Goal: Information Seeking & Learning: Find specific page/section

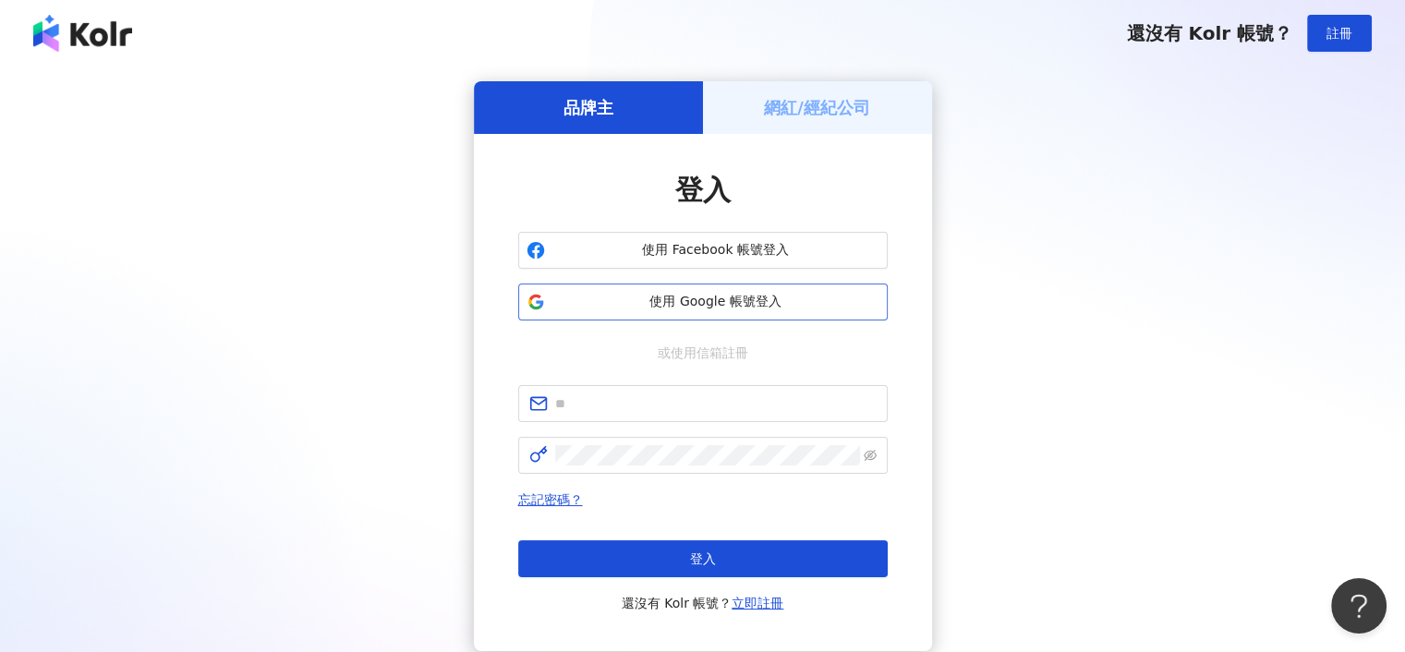
click at [760, 298] on span "使用 Google 帳號登入" at bounding box center [716, 302] width 327 height 18
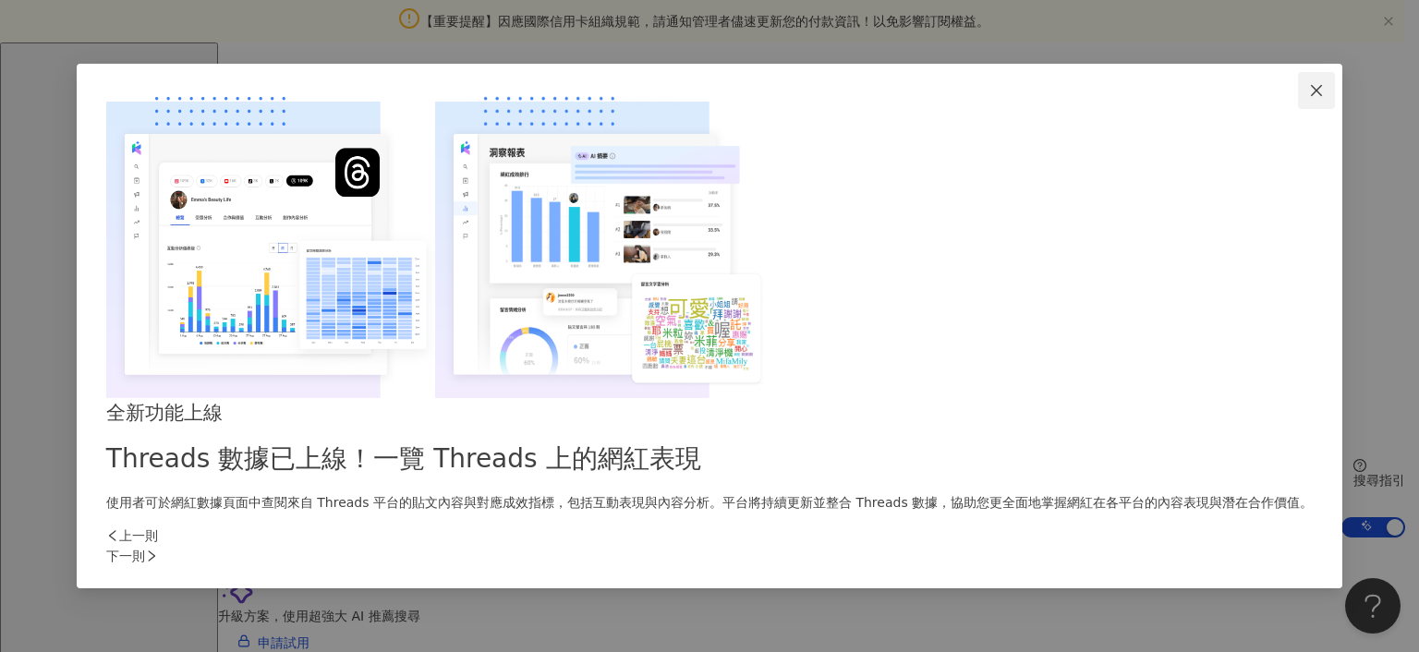
click at [1309, 98] on icon "close" at bounding box center [1316, 90] width 15 height 15
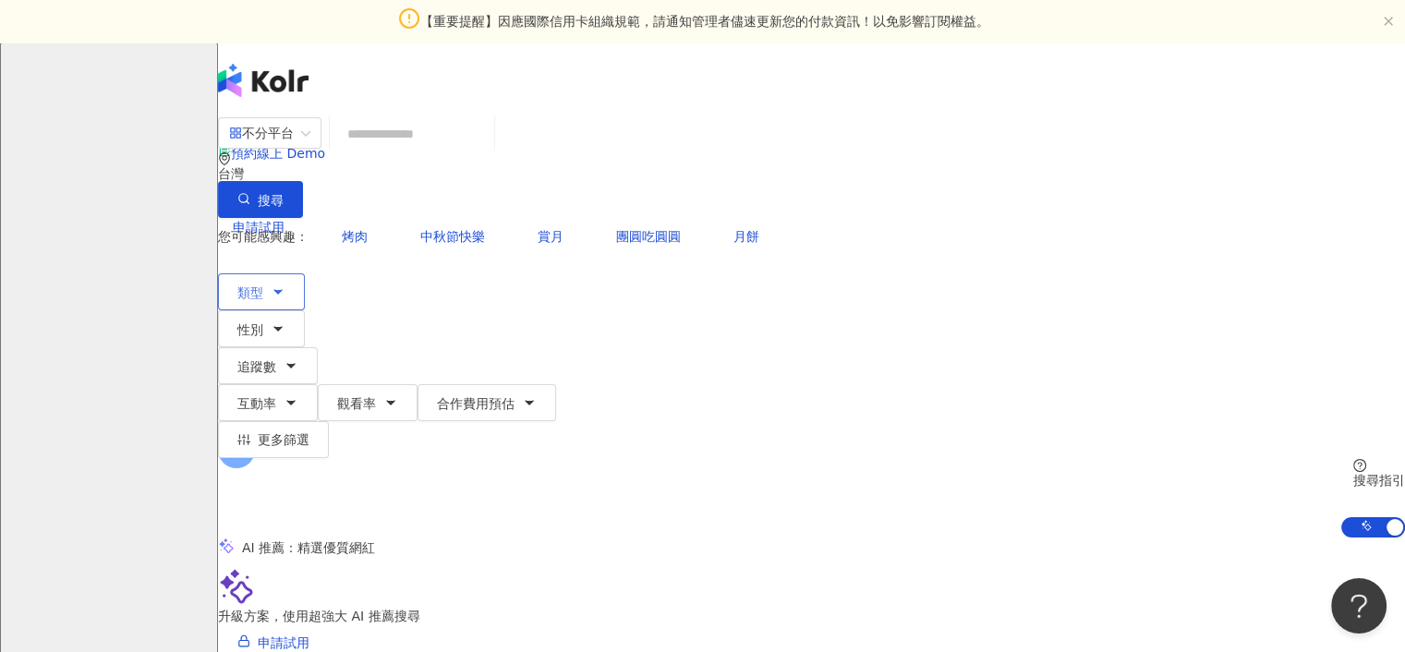
click at [285, 285] on icon "button" at bounding box center [278, 292] width 15 height 15
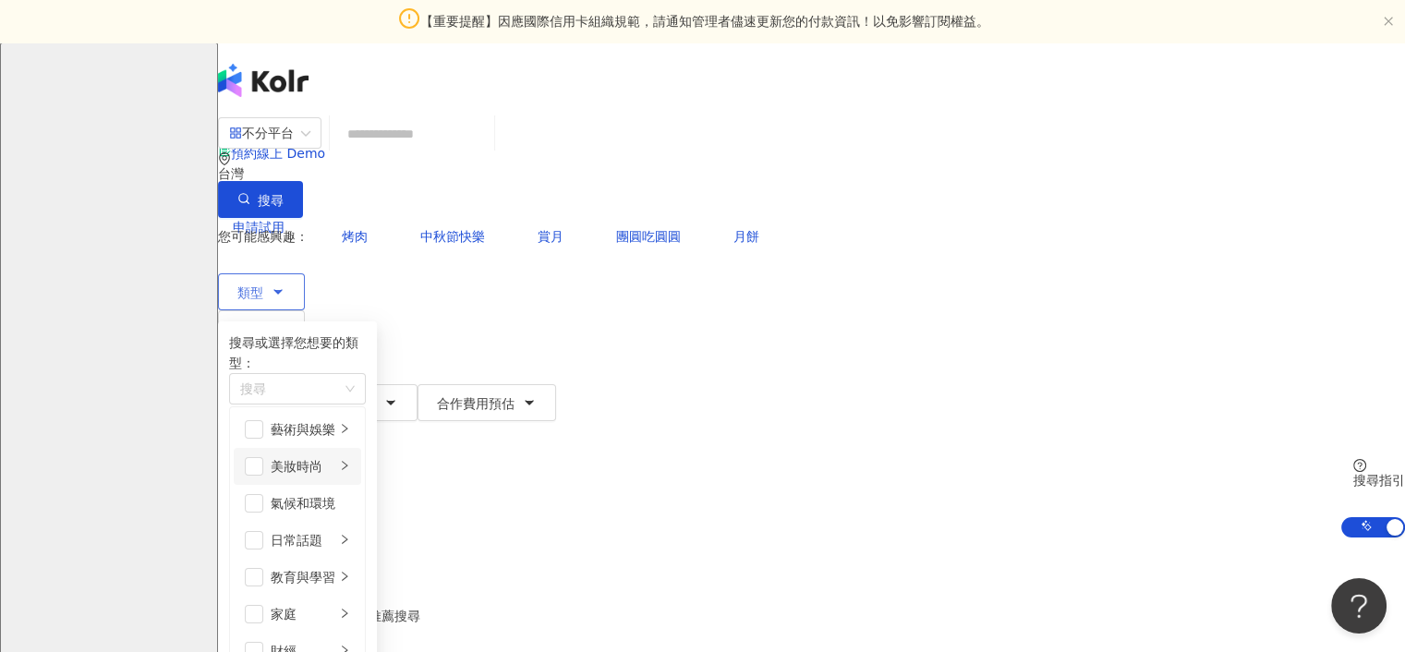
scroll to position [185, 0]
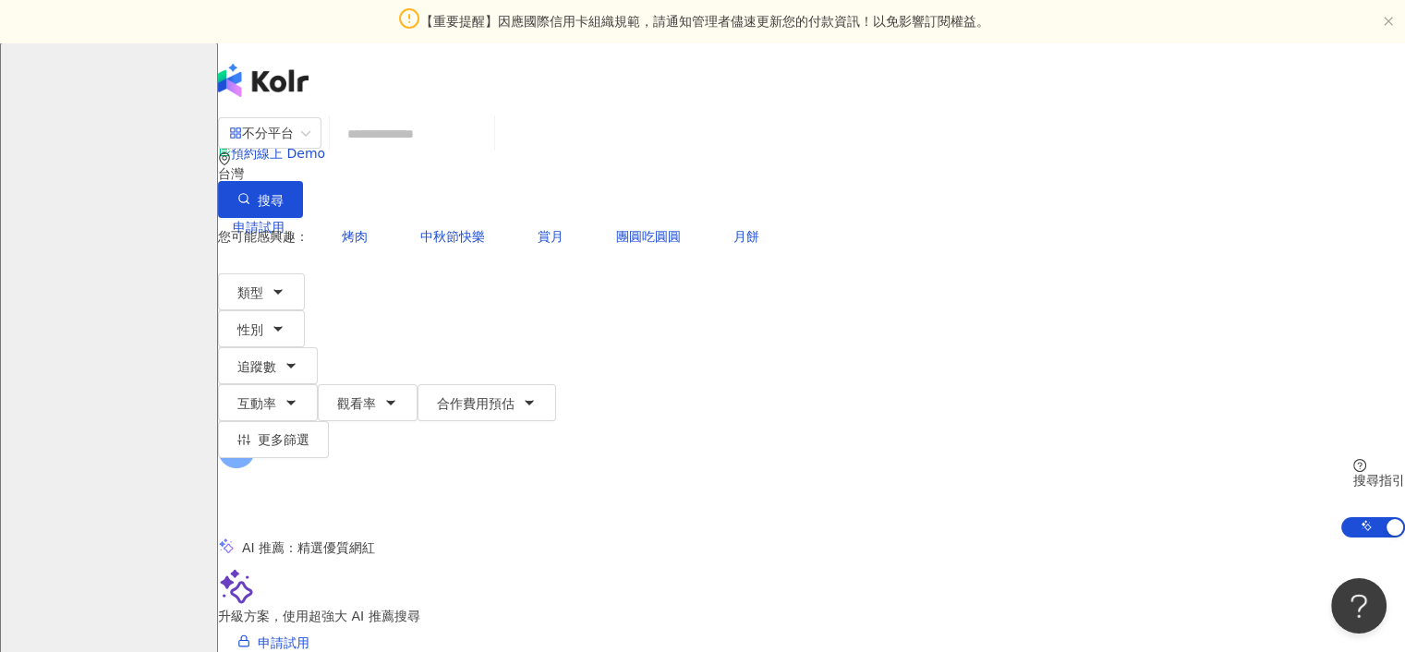
click at [458, 152] on input "search" at bounding box center [412, 133] width 150 height 35
click at [285, 285] on icon "button" at bounding box center [278, 292] width 15 height 15
click at [225, 220] on div "不分平台 ** 台灣 搜尋 loading 搜尋名稱、敘述、貼文含有關鍵字 “ 插畫 ” 的網紅 您可能感興趣： 插畫家 繪畫 畫家 插圖 插画 類型 搜尋或…" at bounding box center [811, 326] width 1187 height 421
click at [285, 285] on icon "button" at bounding box center [278, 292] width 15 height 15
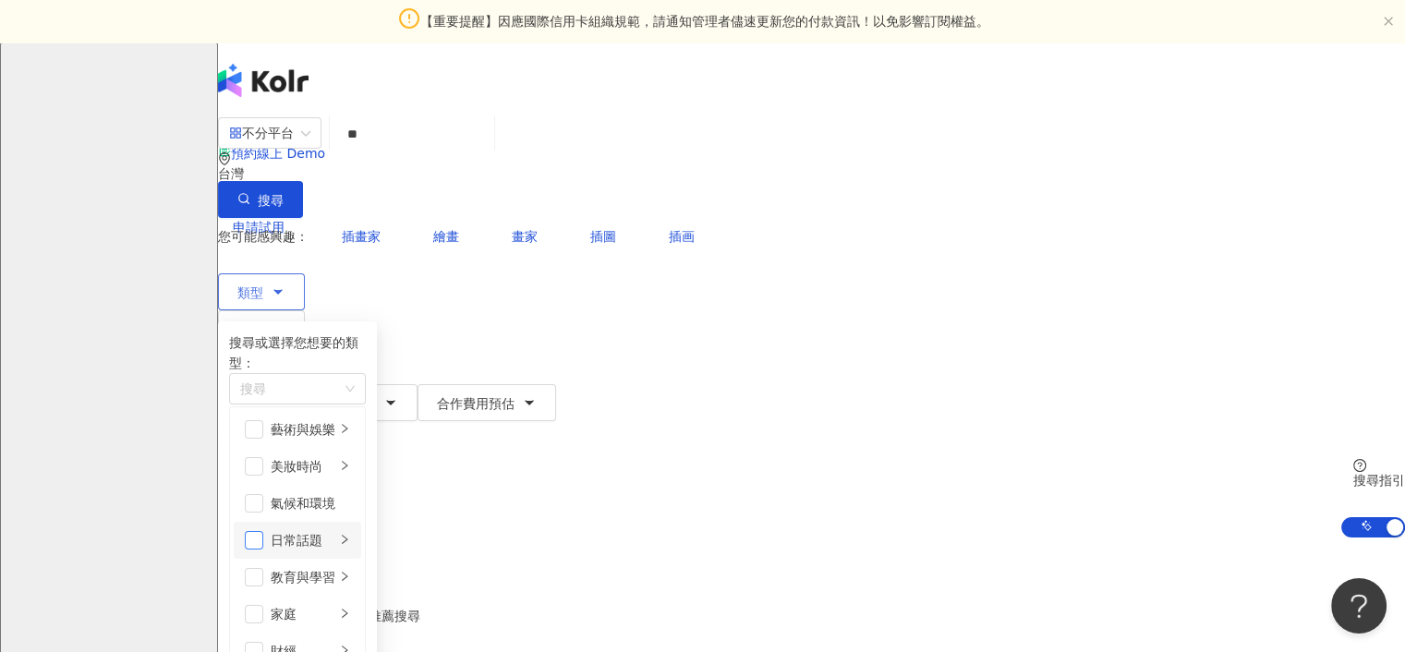
click at [263, 531] on span "button" at bounding box center [254, 540] width 18 height 18
click at [303, 605] on li "家庭" at bounding box center [298, 614] width 128 height 37
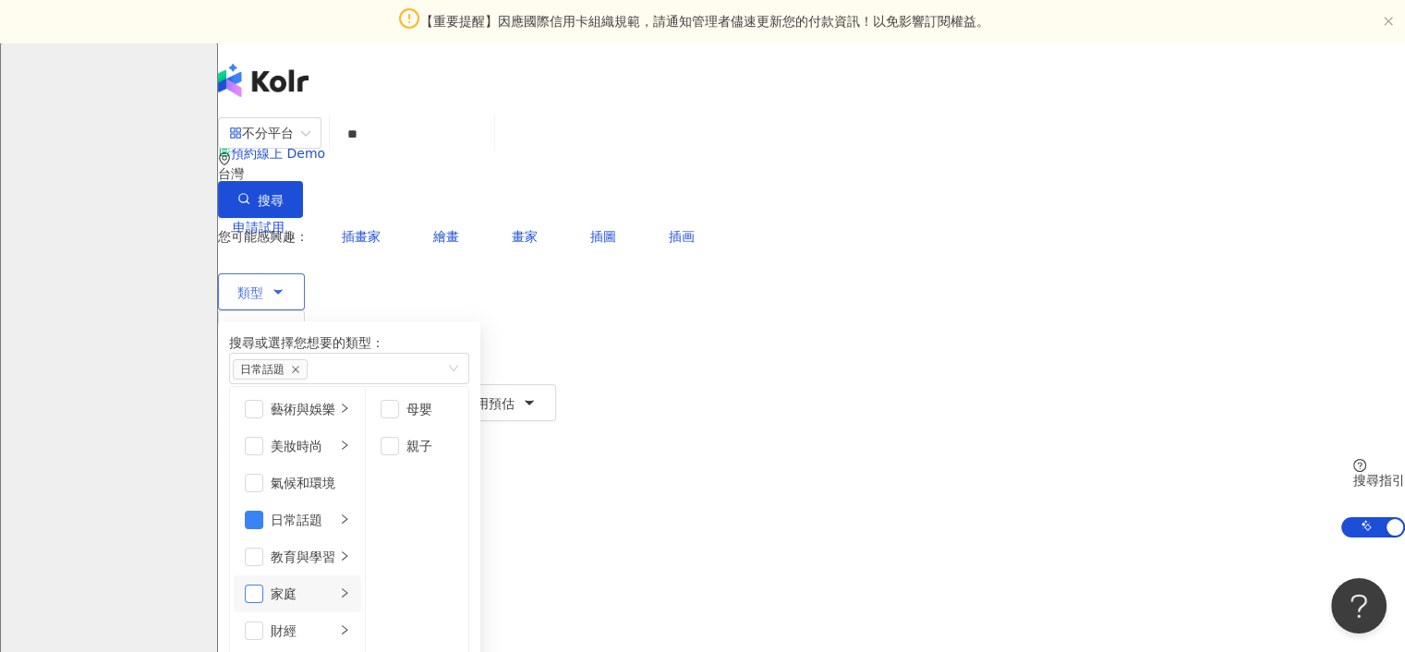
click at [263, 601] on span "button" at bounding box center [254, 594] width 18 height 18
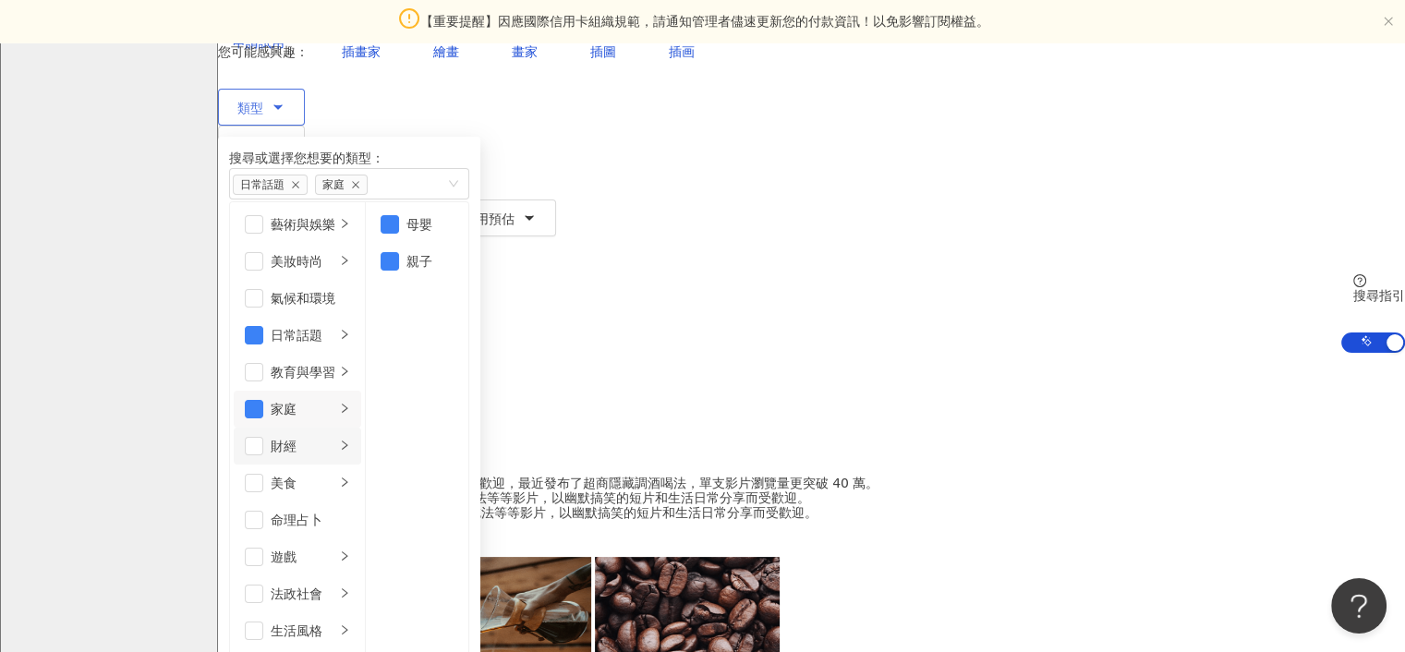
scroll to position [277, 0]
click at [335, 621] on div "生活風格" at bounding box center [303, 631] width 65 height 20
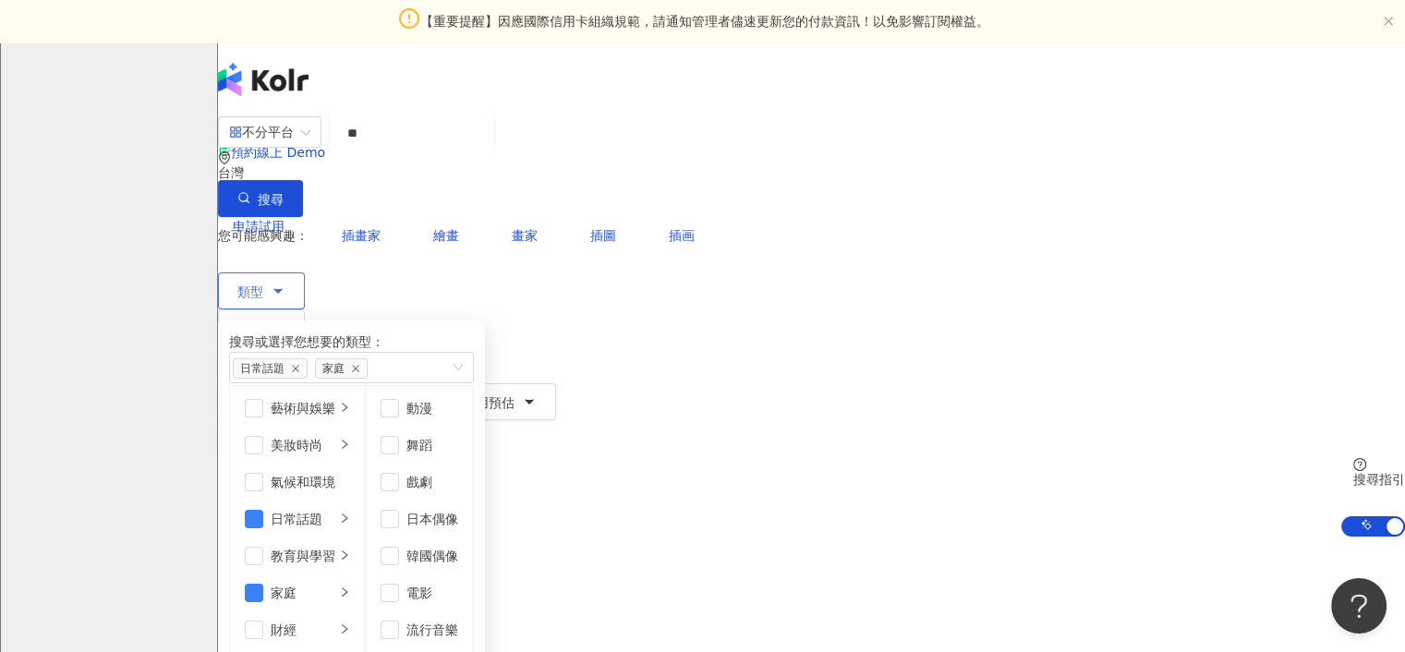
scroll to position [0, 0]
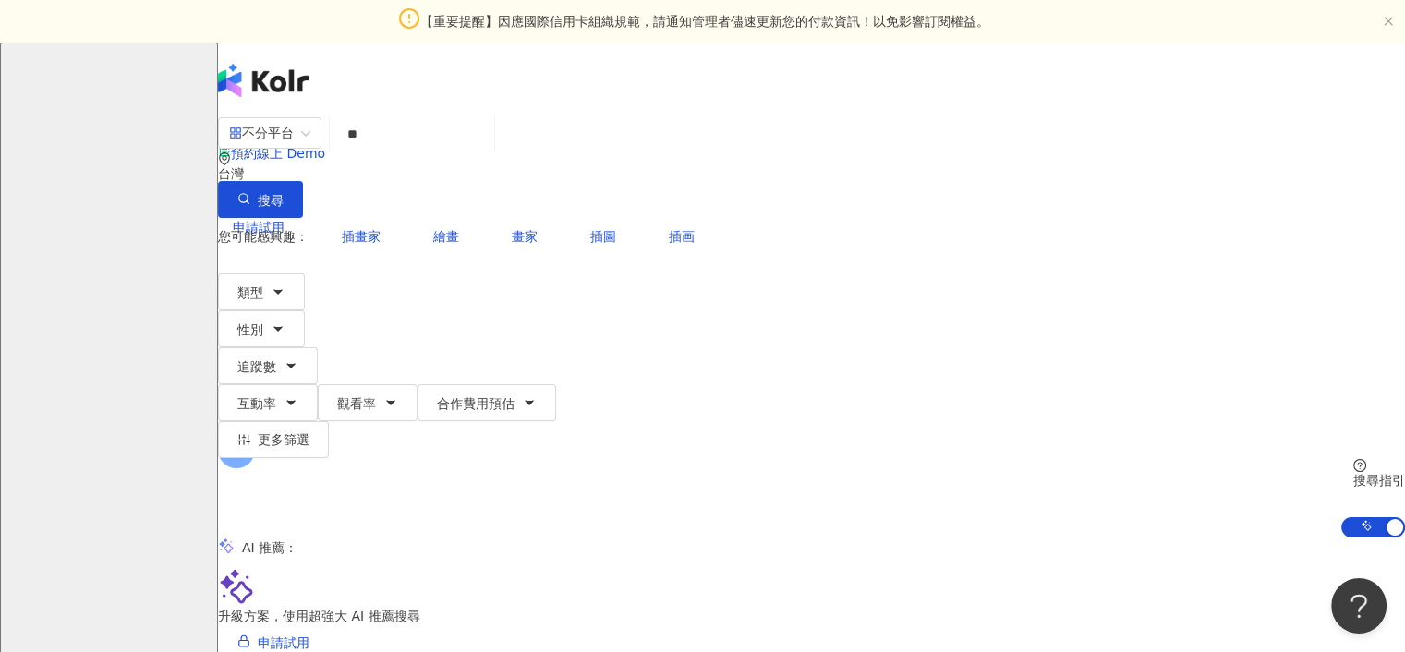
click at [647, 218] on div "您可能感興趣： 插畫家 繪畫 畫家 插圖 插画" at bounding box center [811, 236] width 1187 height 37
click at [373, 229] on span "插畫家" at bounding box center [361, 236] width 39 height 15
type input "***"
click at [284, 193] on span "搜尋" at bounding box center [271, 200] width 26 height 15
click at [1341, 412] on div "星" at bounding box center [811, 449] width 1187 height 74
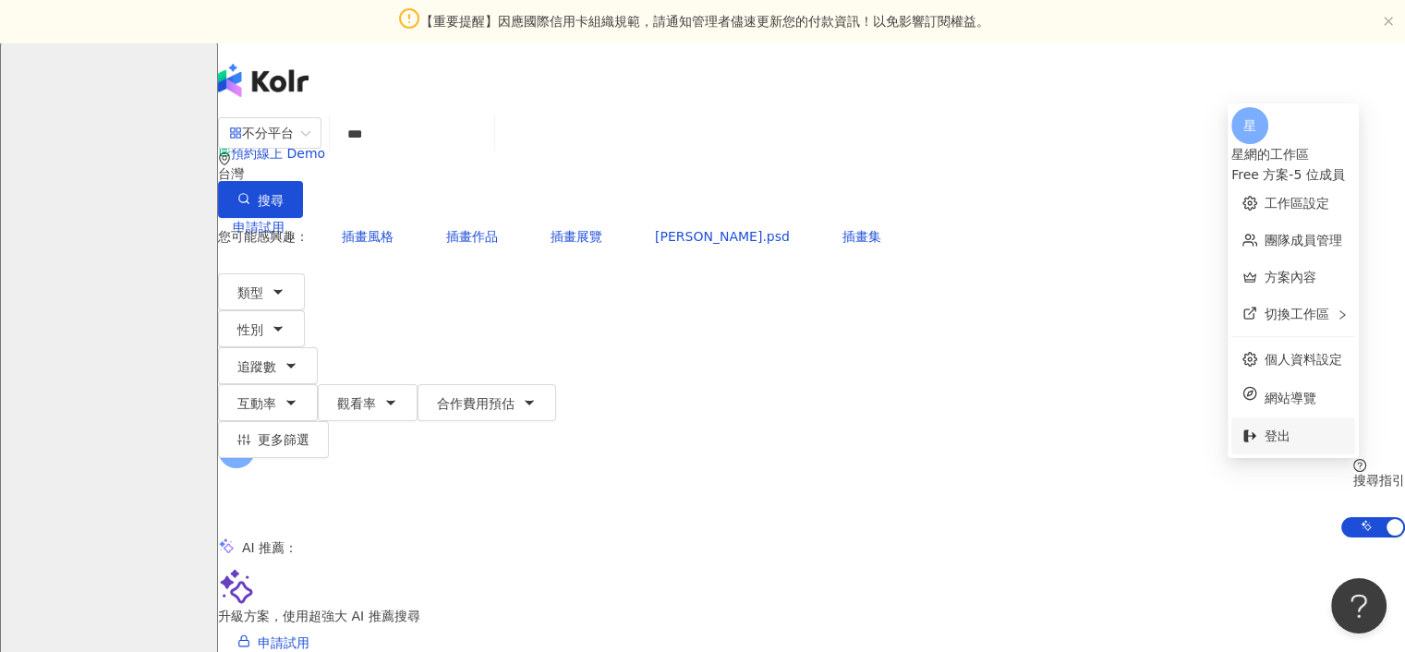
click at [1265, 426] on span "登出" at bounding box center [1304, 436] width 79 height 20
